Goal: Information Seeking & Learning: Learn about a topic

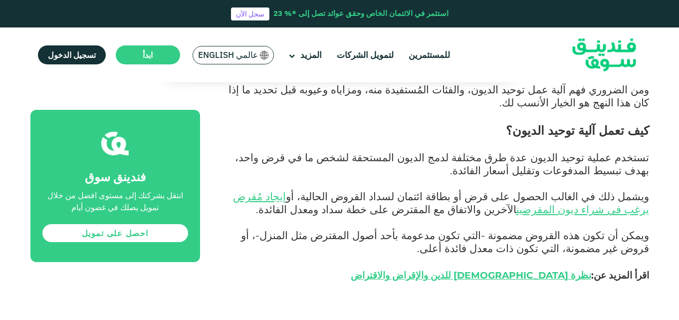
scroll to position [499, 0]
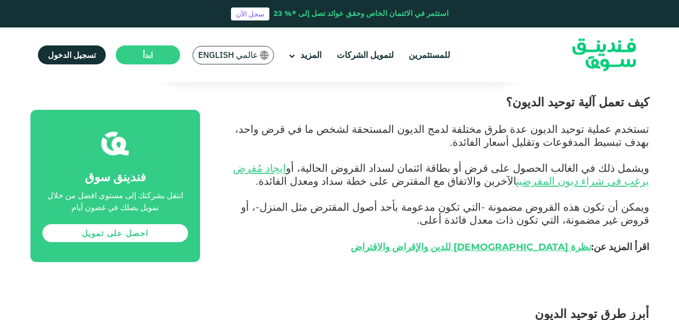
click at [611, 102] on span "كيف تعمل آلية توحيد الديون؟" at bounding box center [577, 102] width 143 height 14
copy div "كيف تعمل آلية توحيد الديون؟"
click at [617, 132] on span "تستخدم عملية توحيد الديون عدة طرق مختلفة لدمج الديون المستحقة لشخص ما في قرض وا…" at bounding box center [442, 135] width 414 height 26
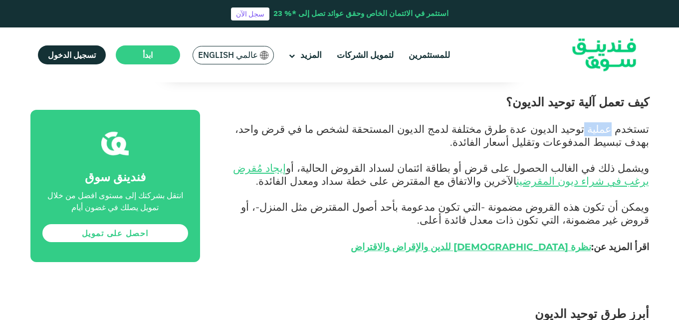
click at [617, 132] on span "تستخدم عملية توحيد الديون عدة طرق مختلفة لدمج الديون المستحقة لشخص ما في قرض وا…" at bounding box center [442, 135] width 414 height 26
click at [621, 138] on span "تستخدم عملية توحيد الديون عدة طرق مختلفة لدمج الديون المستحقة لشخص ما في قرض وا…" at bounding box center [442, 135] width 414 height 26
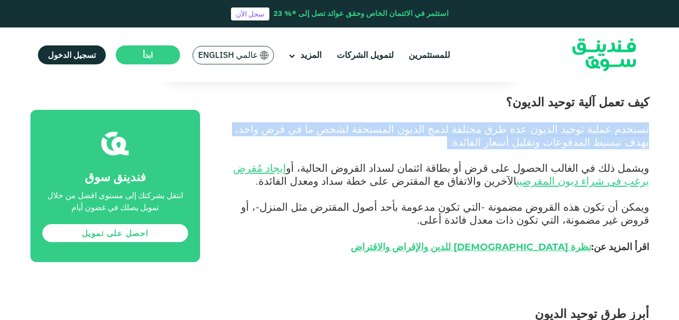
click at [621, 138] on span "تستخدم عملية توحيد الديون عدة طرق مختلفة لدمج الديون المستحقة لشخص ما في قرض وا…" at bounding box center [442, 135] width 414 height 26
copy span "تستخدم عملية توحيد الديون عدة طرق مختلفة لدمج الديون المستحقة لشخص ما في قرض وا…"
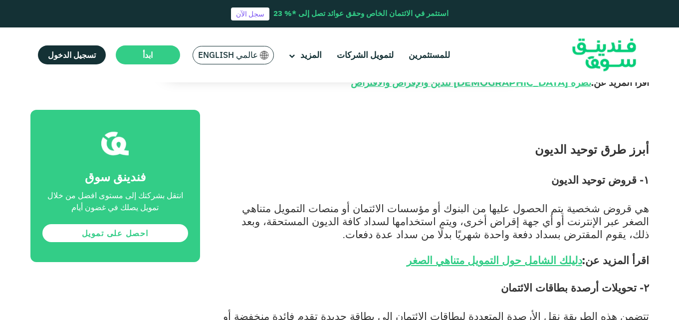
scroll to position [665, 0]
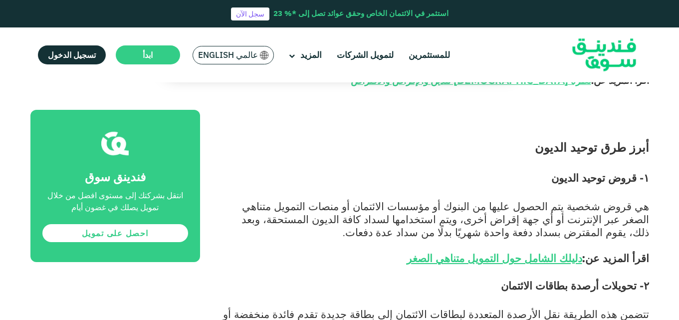
click at [616, 142] on span "أبرز طرق توحيد الديون" at bounding box center [592, 147] width 114 height 14
copy div "أبرز طرق توحيد الديون"
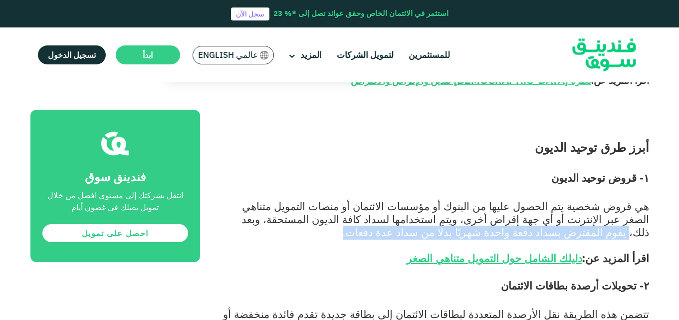
drag, startPoint x: 397, startPoint y: 221, endPoint x: 369, endPoint y: 238, distance: 33.5
click at [369, 238] on p "هي قروض شخصية يتم الحصول عليها من البنوك أو مؤسسات الائتمان أو منصات التمويل مت…" at bounding box center [435, 239] width 426 height 78
copy span "يقوم المقترض بسداد دفعة واحدة شهريًا بدلًا من سداد عدة دفعات."
